Goal: Use online tool/utility: Utilize a website feature to perform a specific function

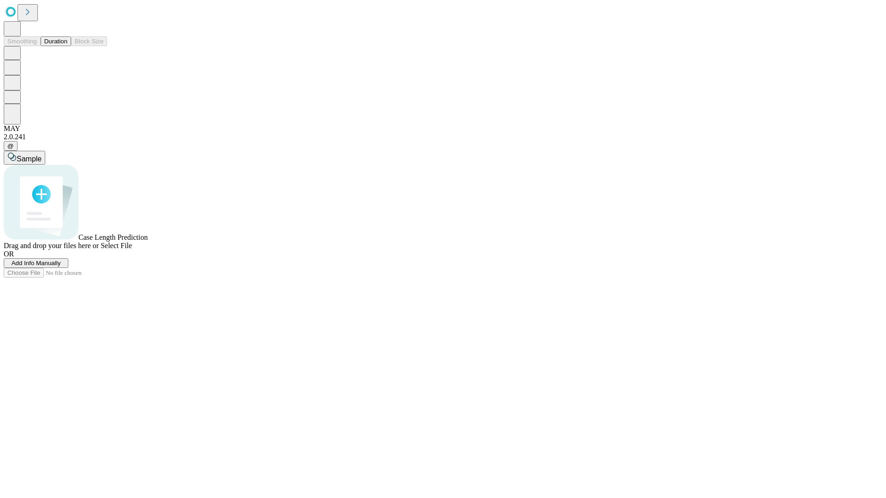
click at [67, 46] on button "Duration" at bounding box center [56, 41] width 30 height 10
click at [132, 250] on span "Select File" at bounding box center [116, 246] width 31 height 8
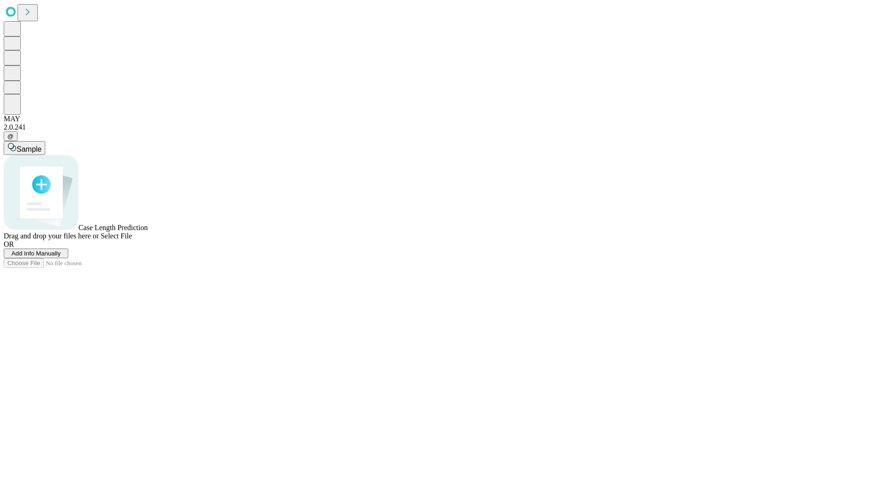
click at [132, 240] on span "Select File" at bounding box center [116, 236] width 31 height 8
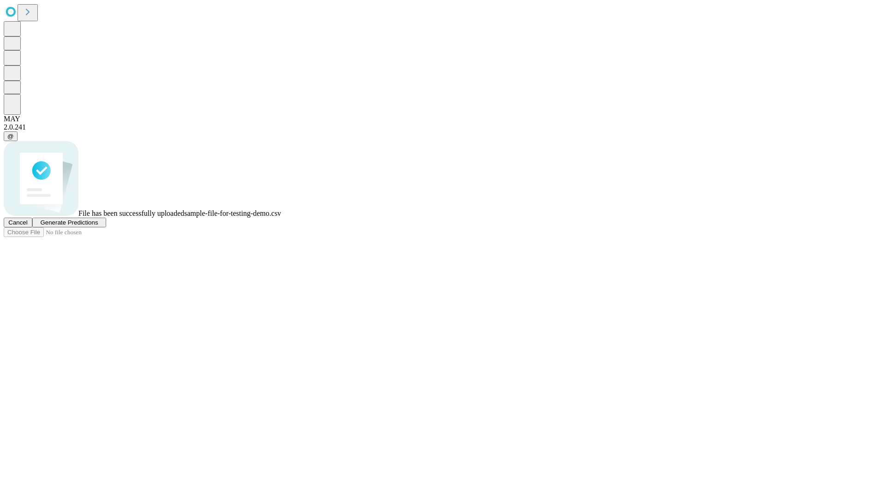
click at [98, 226] on span "Generate Predictions" at bounding box center [69, 222] width 58 height 7
